Goal: Task Accomplishment & Management: Use online tool/utility

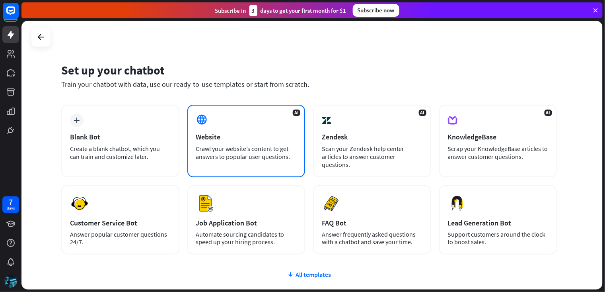
click at [247, 156] on div "Crawl your website’s content to get answers to popular user questions." at bounding box center [246, 153] width 101 height 16
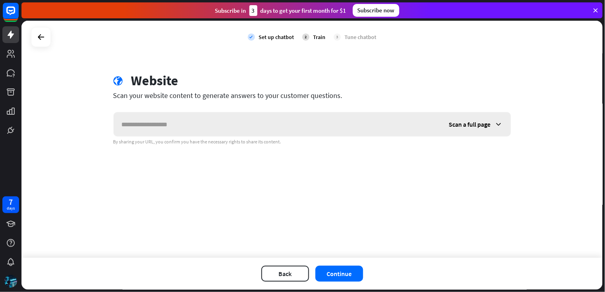
click at [172, 124] on input "text" at bounding box center [278, 124] width 328 height 24
click at [502, 127] on icon at bounding box center [499, 124] width 8 height 8
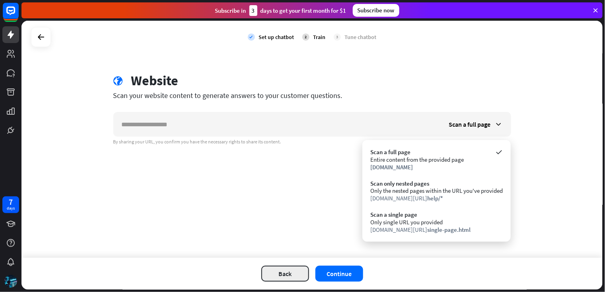
click at [275, 271] on button "Back" at bounding box center [286, 274] width 48 height 16
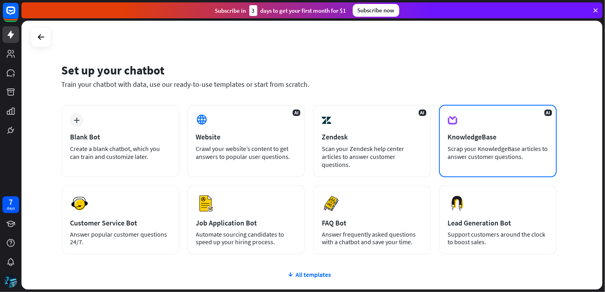
click at [514, 142] on div "AI KnowledgeBase Scrap your KnowledgeBase articles to answer customer questions." at bounding box center [498, 141] width 118 height 72
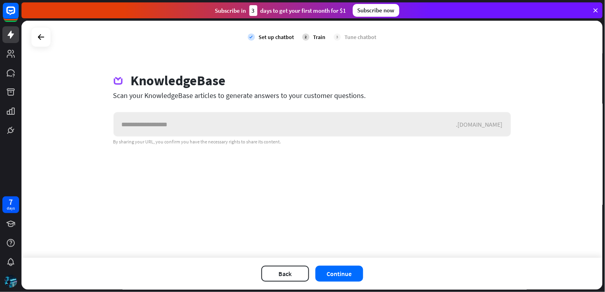
drag, startPoint x: 508, startPoint y: 122, endPoint x: 502, endPoint y: 122, distance: 6.8
click at [508, 121] on div ".[DOMAIN_NAME]" at bounding box center [484, 124] width 55 height 8
click at [492, 122] on div ".[DOMAIN_NAME]" at bounding box center [484, 124] width 55 height 8
drag, startPoint x: 196, startPoint y: 101, endPoint x: 353, endPoint y: 102, distance: 157.2
click at [353, 102] on div "KnowledgeBase Scan your KnowledgeBase articles to generate answers to your cust…" at bounding box center [312, 108] width 417 height 72
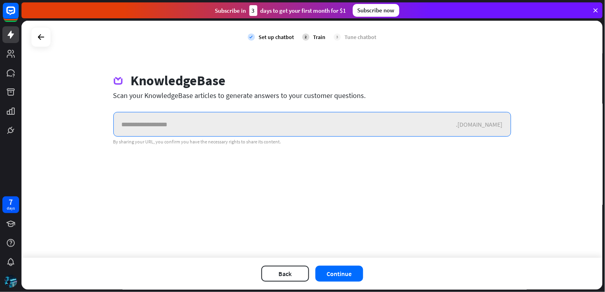
click at [308, 126] on input "text" at bounding box center [285, 124] width 343 height 24
type input "********"
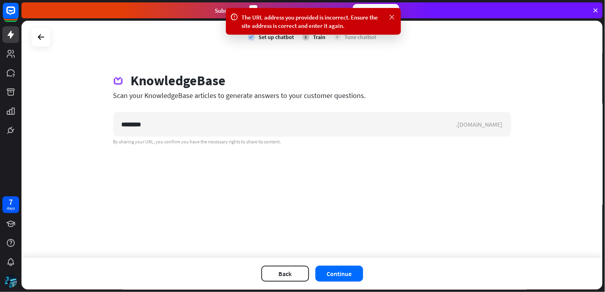
click at [393, 16] on icon at bounding box center [393, 17] width 8 height 8
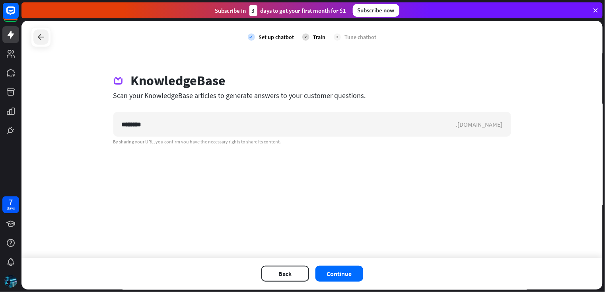
click at [42, 40] on icon at bounding box center [41, 37] width 10 height 10
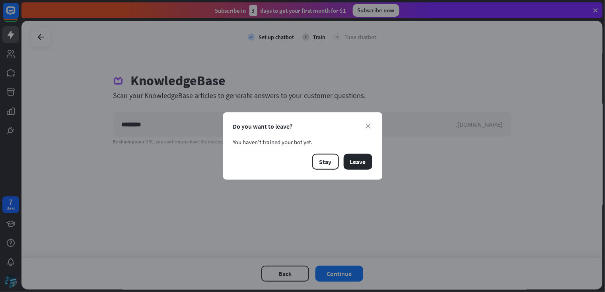
click at [369, 120] on div "close Do you want to leave? You haven’t trained your bot yet. Stay Leave" at bounding box center [302, 145] width 159 height 67
drag, startPoint x: 368, startPoint y: 127, endPoint x: 368, endPoint y: 123, distance: 4.4
click at [368, 126] on icon "close" at bounding box center [368, 125] width 5 height 5
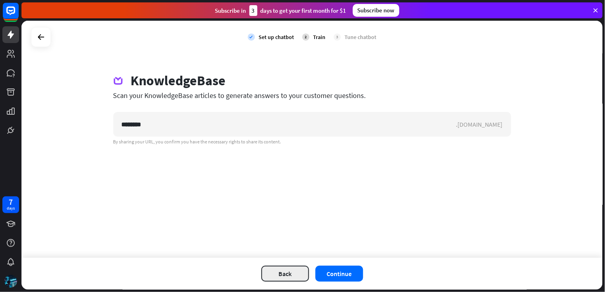
click at [280, 279] on button "Back" at bounding box center [286, 274] width 48 height 16
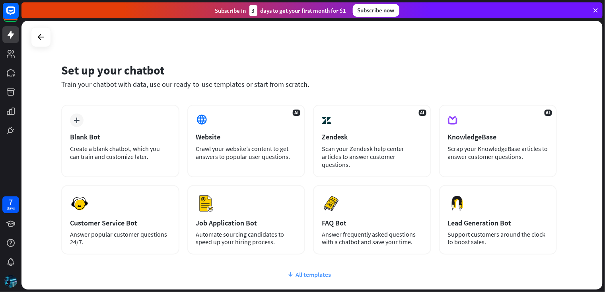
click at [305, 271] on div "All templates" at bounding box center [309, 274] width 496 height 8
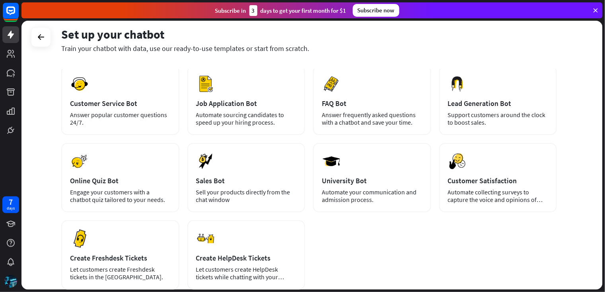
scroll to position [118, 0]
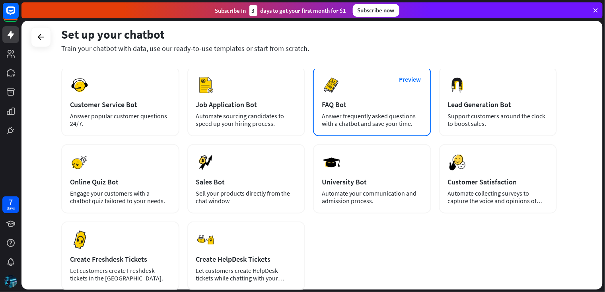
click at [371, 112] on div "Answer frequently asked questions with a chatbot and save your time." at bounding box center [372, 119] width 101 height 15
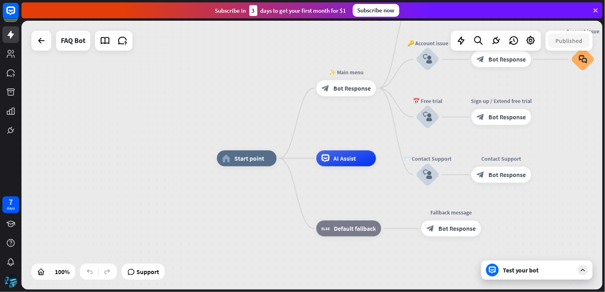
drag, startPoint x: 192, startPoint y: 196, endPoint x: 271, endPoint y: 199, distance: 79.3
click at [271, 199] on div "home_2 Start point ✨ Main menu block_bot_response Bot Response 💲 Subscription b…" at bounding box center [508, 292] width 582 height 269
